Goal: Information Seeking & Learning: Learn about a topic

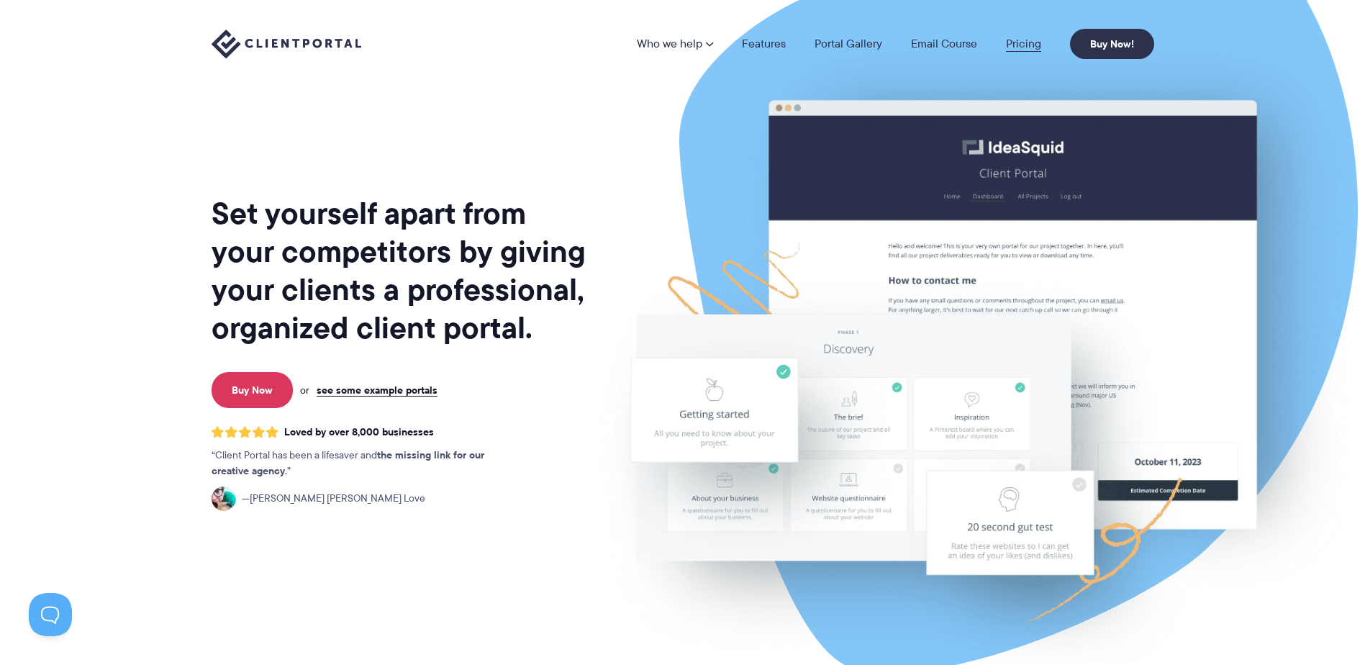
click at [1012, 41] on link "Pricing" at bounding box center [1023, 44] width 35 height 12
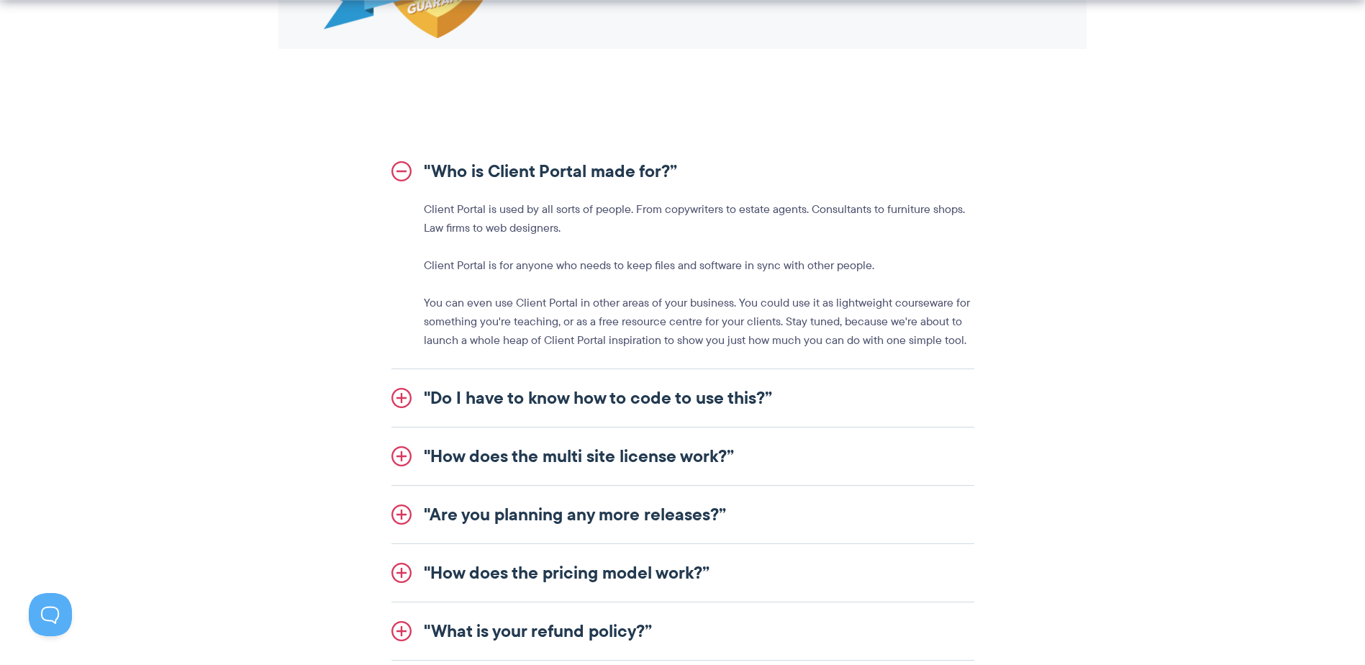
scroll to position [1655, 0]
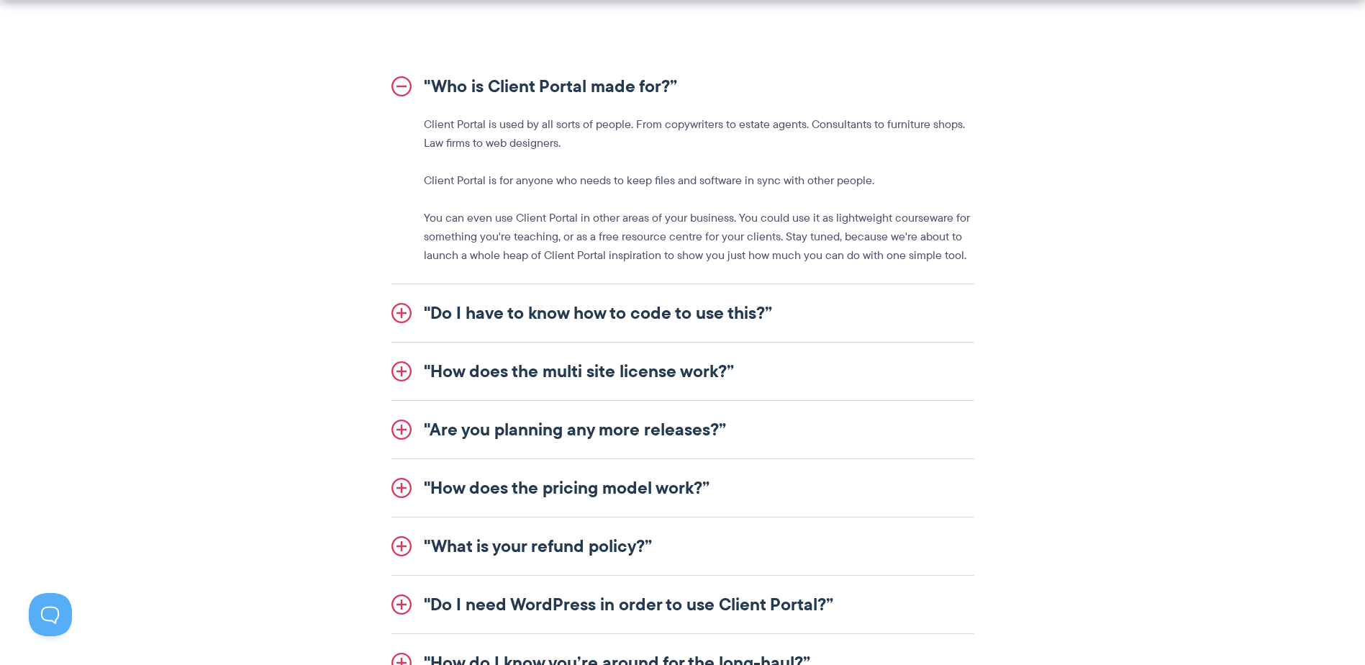
click at [621, 317] on link ""Do I have to know how to code to use this?”" at bounding box center [682, 313] width 583 height 58
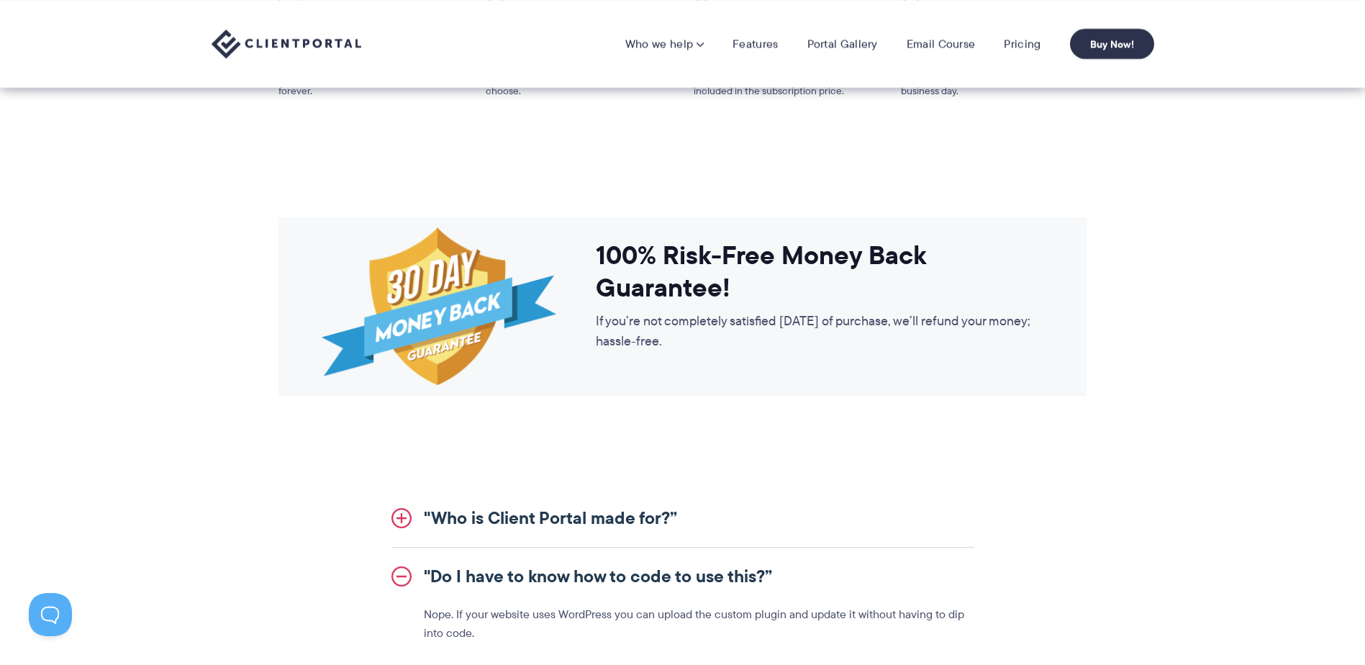
scroll to position [791, 0]
